Goal: Transaction & Acquisition: Book appointment/travel/reservation

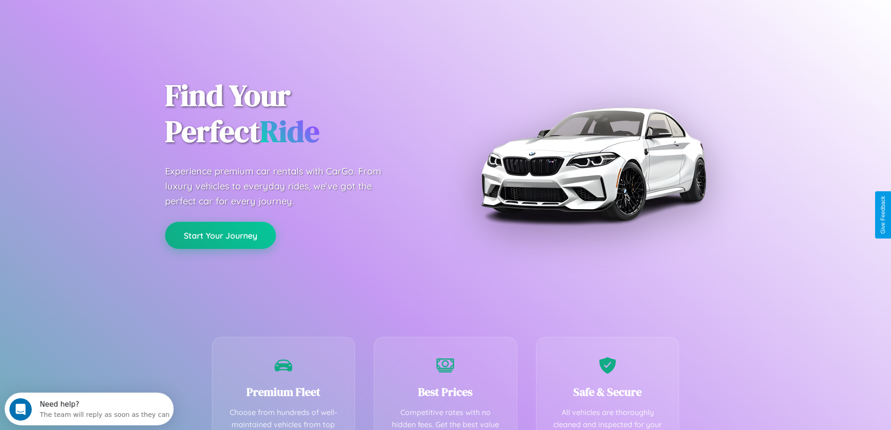
click at [220, 235] on button "Start Your Journey" at bounding box center [220, 235] width 111 height 27
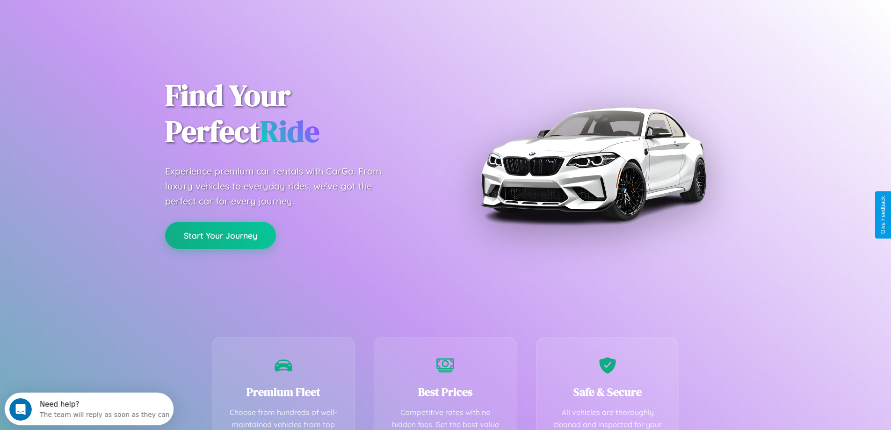
click at [220, 235] on button "Start Your Journey" at bounding box center [220, 235] width 111 height 27
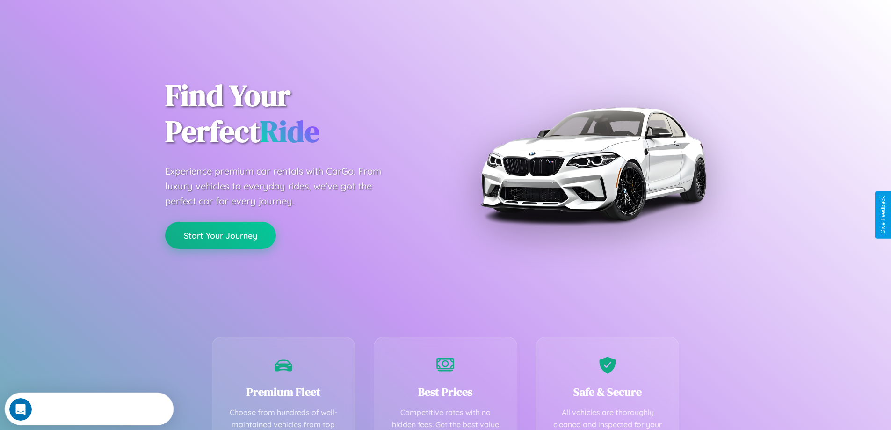
click at [220, 235] on button "Start Your Journey" at bounding box center [220, 235] width 111 height 27
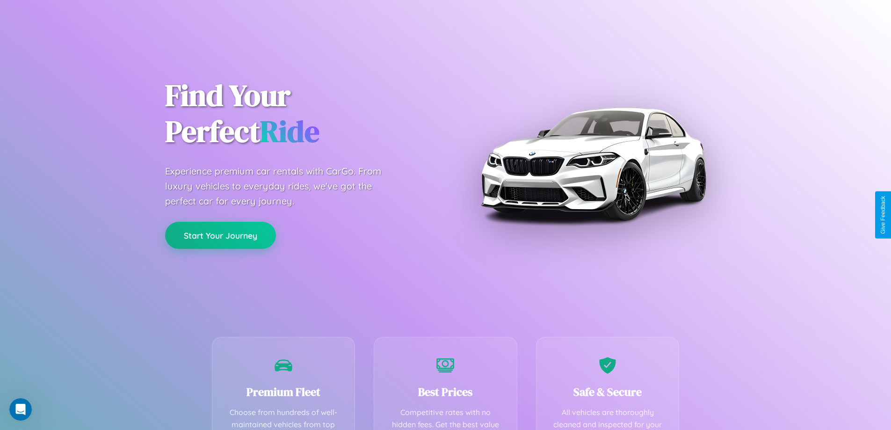
click at [220, 235] on button "Start Your Journey" at bounding box center [220, 235] width 111 height 27
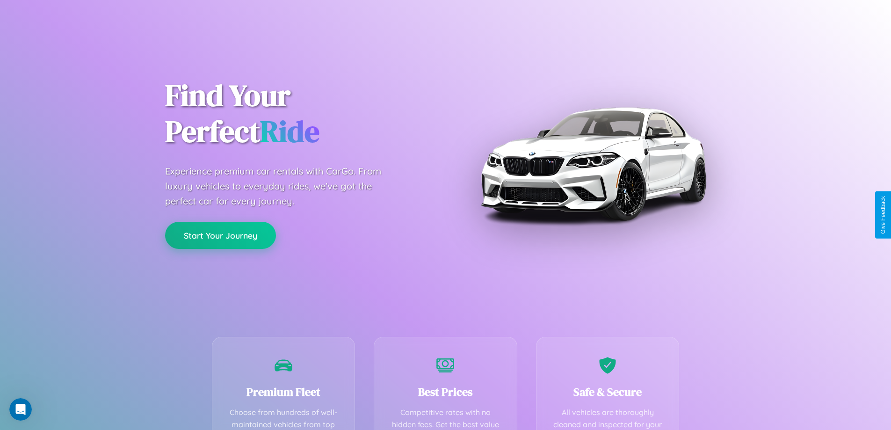
click at [220, 235] on button "Start Your Journey" at bounding box center [220, 235] width 111 height 27
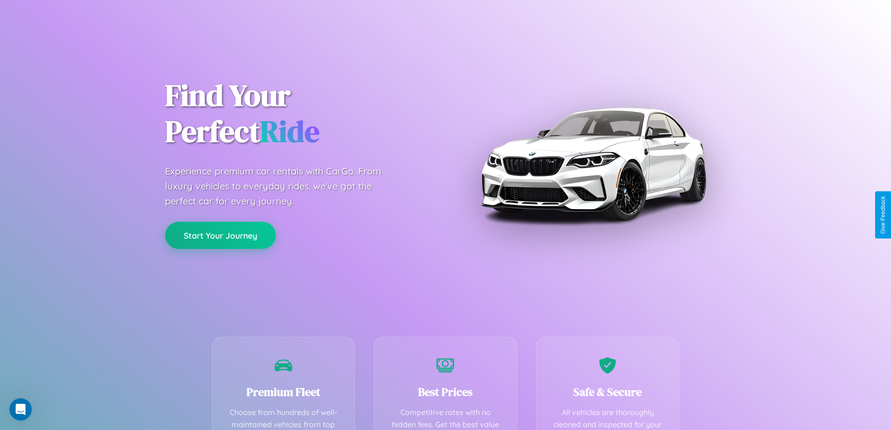
click at [220, 235] on button "Start Your Journey" at bounding box center [220, 235] width 111 height 27
